Goal: Information Seeking & Learning: Learn about a topic

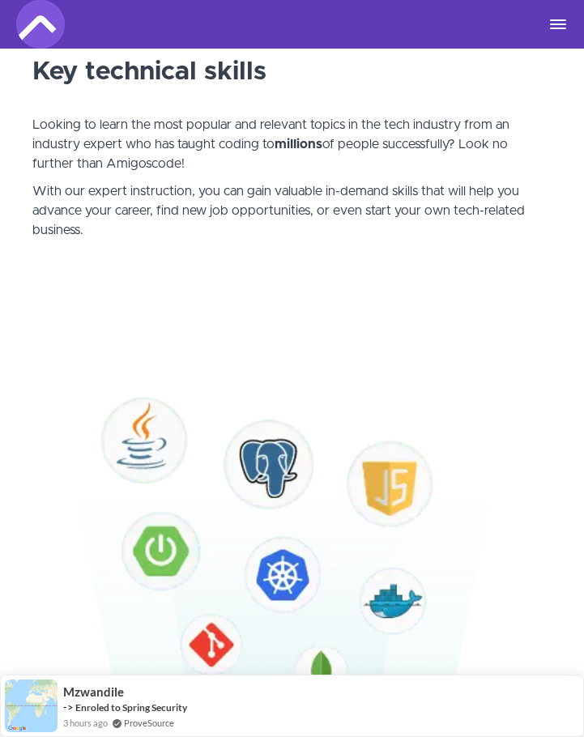
scroll to position [729, 0]
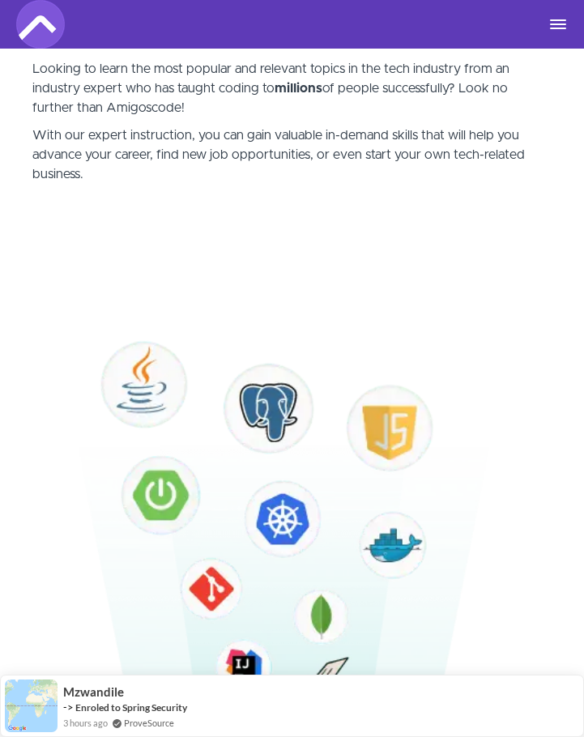
click at [40, 28] on img at bounding box center [40, 24] width 49 height 49
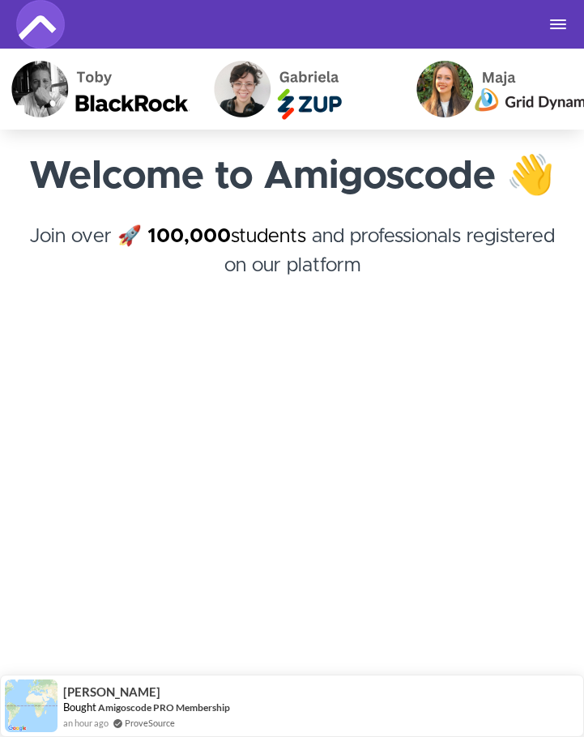
click at [555, 24] on span "Toggle navigation" at bounding box center [558, 25] width 16 height 2
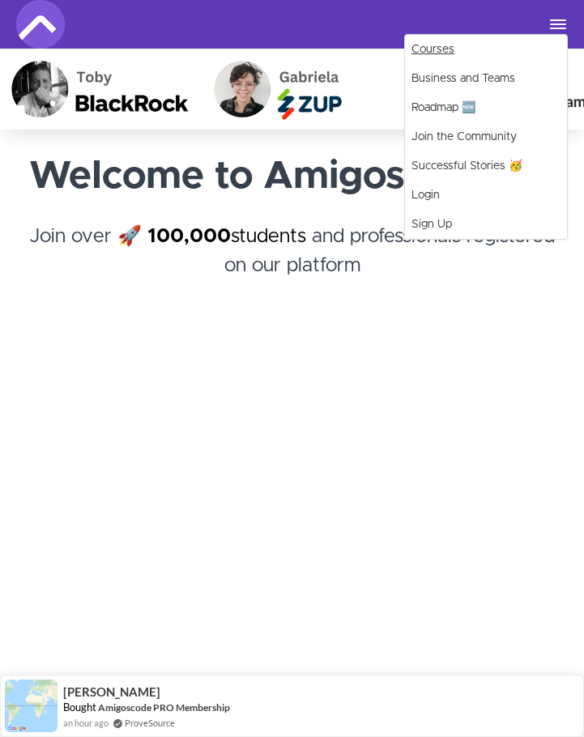
click at [472, 49] on link "Courses" at bounding box center [486, 49] width 162 height 29
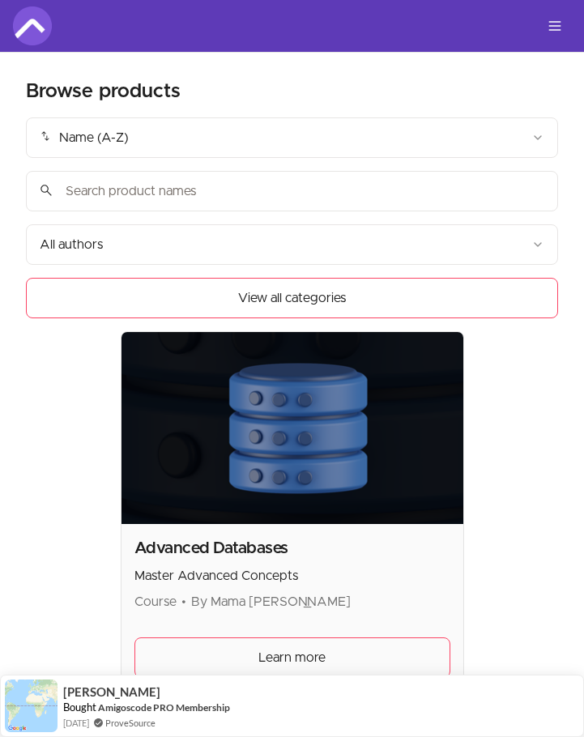
click at [135, 196] on input "search" at bounding box center [292, 191] width 532 height 41
type input "rest"
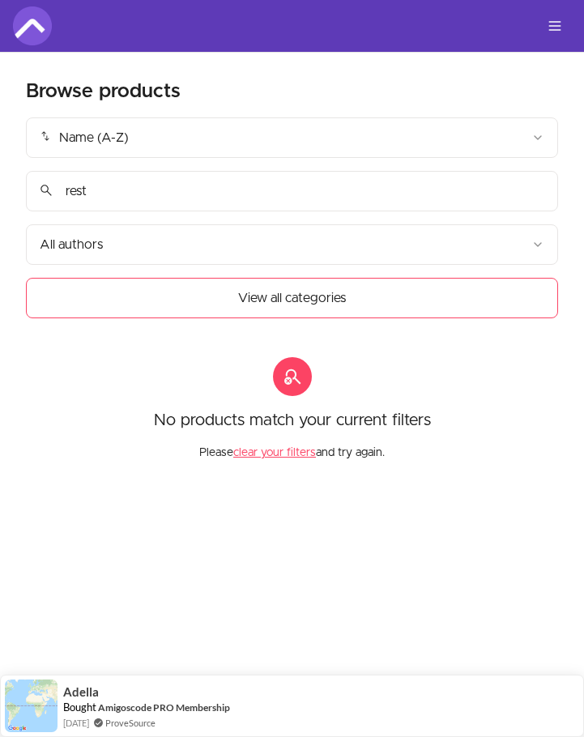
drag, startPoint x: 142, startPoint y: 188, endPoint x: 9, endPoint y: 186, distance: 132.9
click at [9, 186] on section "Browse products Product filters: Sort by: import_export Name (A-Z) search rest …" at bounding box center [292, 257] width 584 height 408
